Goal: Transaction & Acquisition: Subscribe to service/newsletter

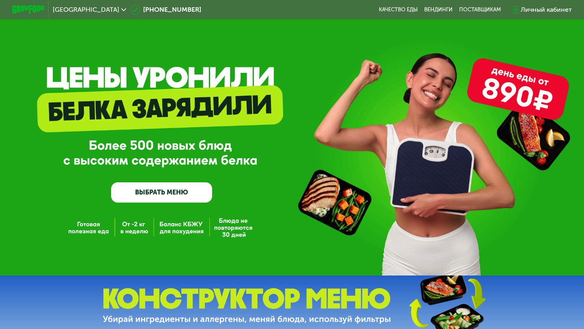
click at [149, 192] on link "ВЫБРАТЬ МЕНЮ" at bounding box center [161, 192] width 101 height 20
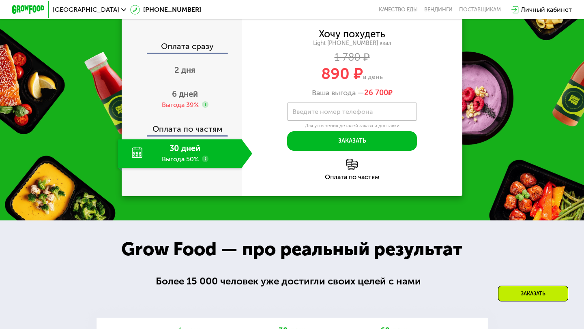
scroll to position [774, 0]
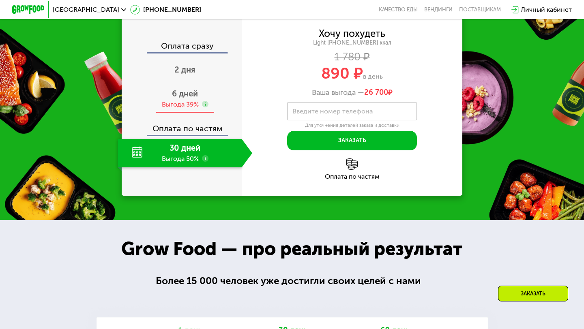
click at [194, 109] on div "Выгода 39%" at bounding box center [180, 104] width 37 height 9
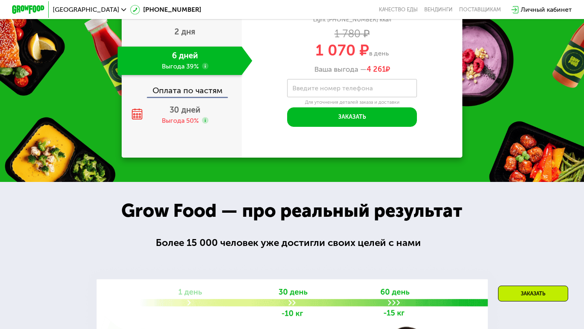
scroll to position [811, 0]
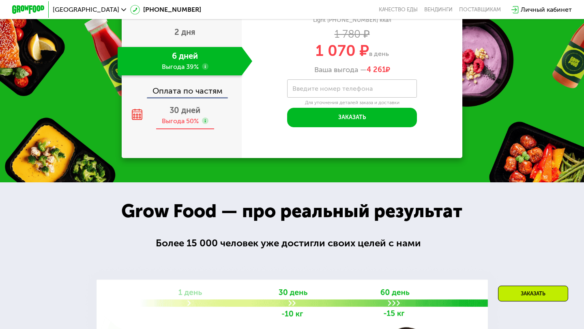
click at [187, 126] on div "Выгода 50%" at bounding box center [180, 121] width 37 height 9
